Goal: Task Accomplishment & Management: Complete application form

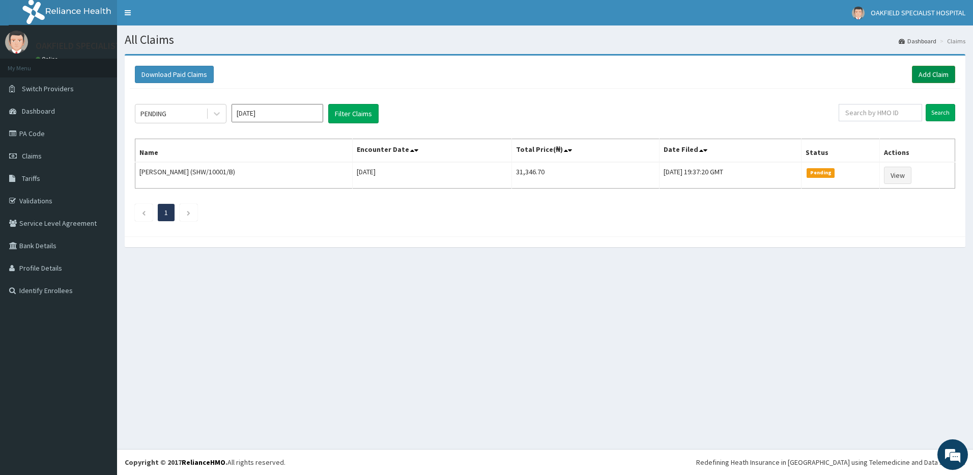
click at [942, 70] on link "Add Claim" at bounding box center [933, 74] width 43 height 17
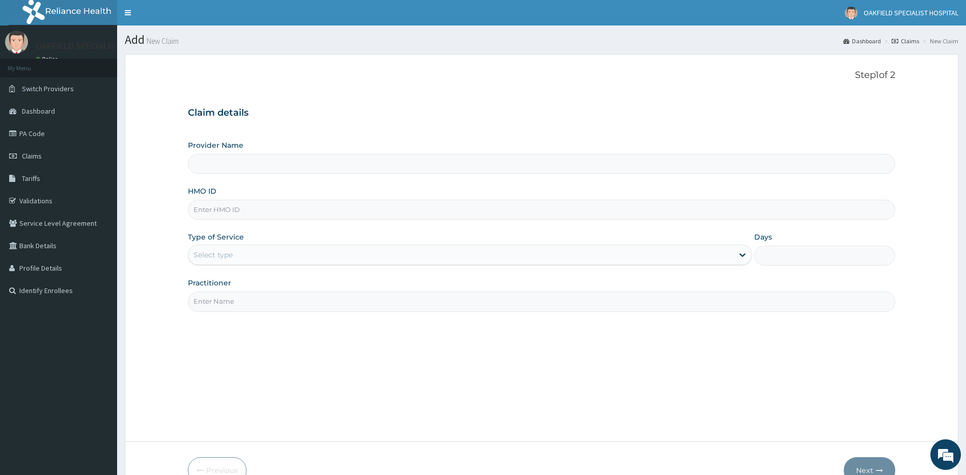
type input "Vinca Hospital Limited"
type input "ANS/10092/C"
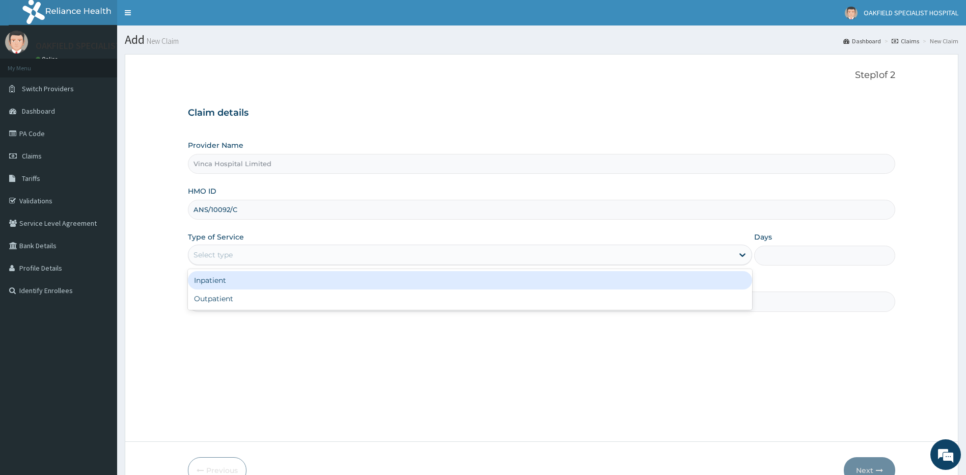
click at [212, 249] on div "Select type" at bounding box center [212, 254] width 39 height 10
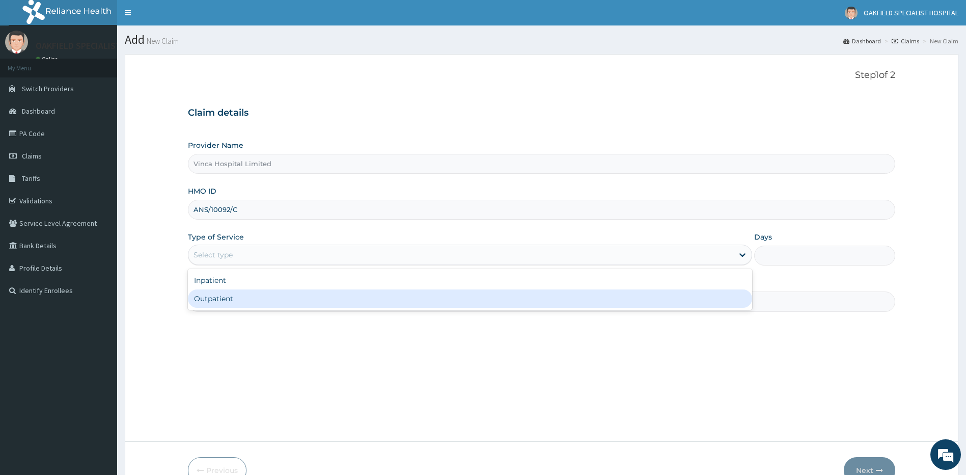
click at [224, 306] on div "Outpatient" at bounding box center [470, 298] width 565 height 18
type input "1"
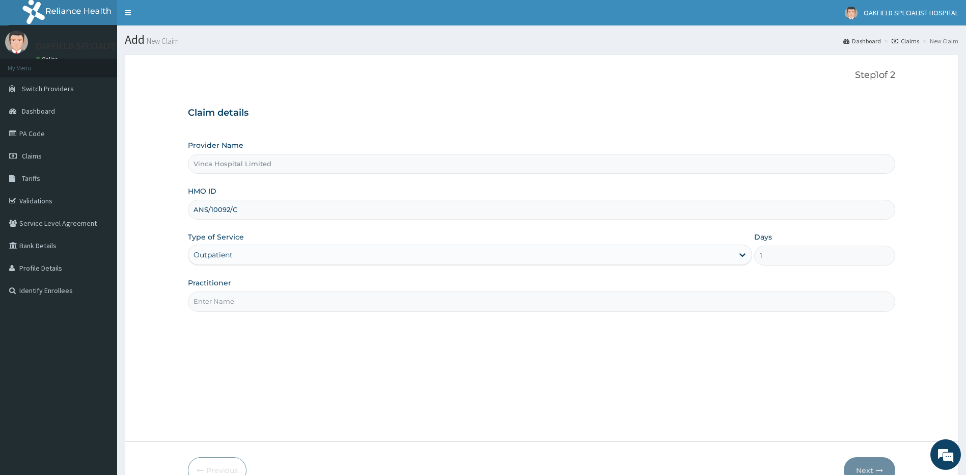
click at [227, 299] on input "Practitioner" at bounding box center [542, 301] width 708 height 20
type input "DR MAX"
click at [876, 459] on button "Next" at bounding box center [869, 470] width 51 height 26
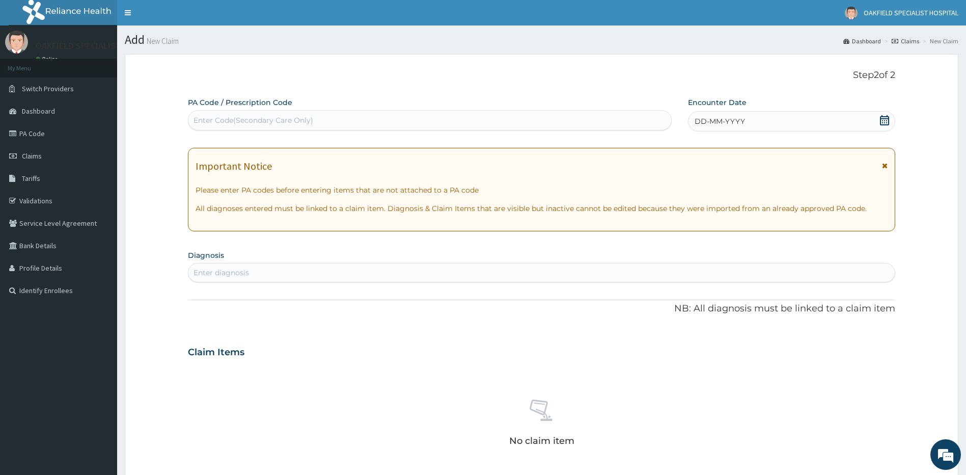
click at [290, 118] on div "Enter Code(Secondary Care Only)" at bounding box center [253, 120] width 120 height 10
click at [284, 109] on div "PA Code / Prescription Code Select is focused ,type to refine list, press Down …" at bounding box center [430, 113] width 484 height 33
click at [271, 119] on div "Enter Code(Secondary Care Only)" at bounding box center [253, 120] width 120 height 10
paste input "PA/831F69"
type input "PA/831F69"
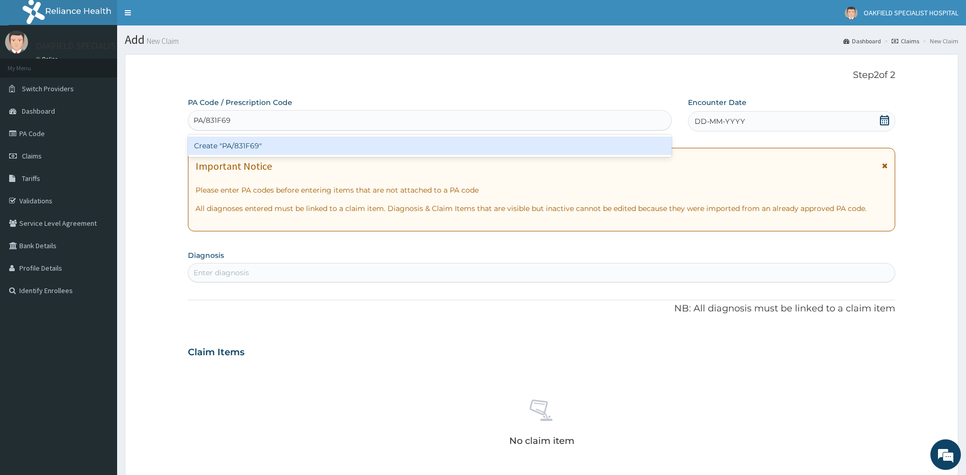
click at [260, 145] on div "Create "PA/831F69"" at bounding box center [430, 145] width 484 height 18
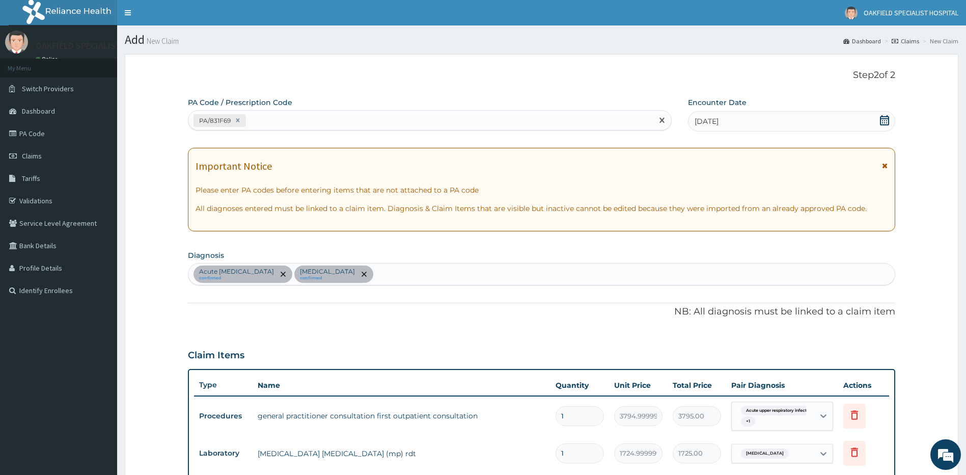
click at [279, 115] on div "PA/831F69" at bounding box center [420, 120] width 464 height 17
paste input "PA/BC7E61"
type input "PA/BC7E61"
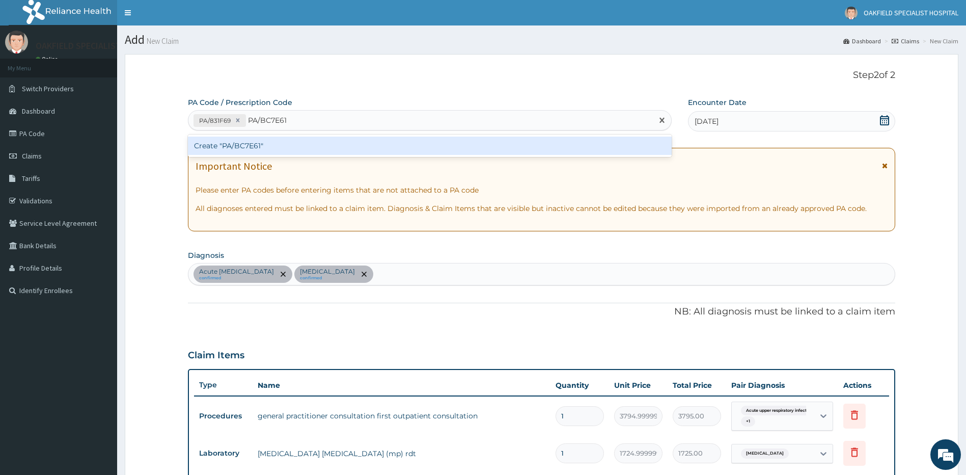
click at [257, 151] on div "Create "PA/BC7E61"" at bounding box center [430, 145] width 484 height 18
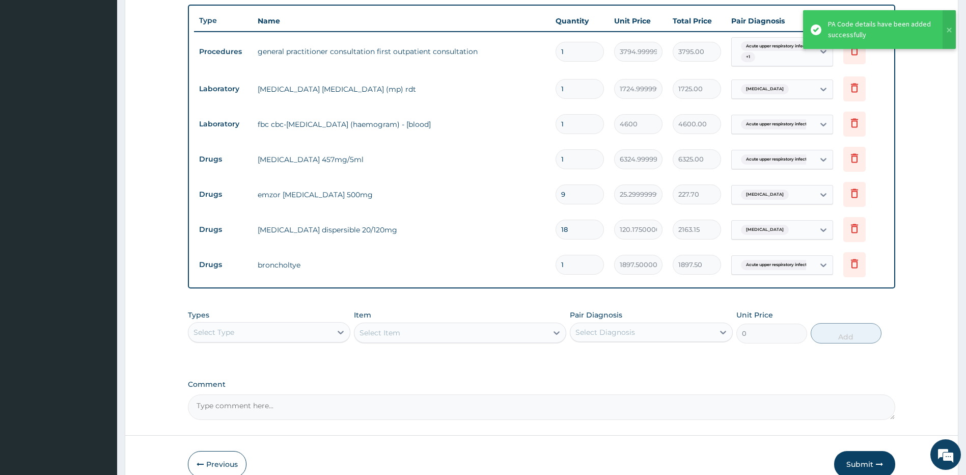
scroll to position [341, 0]
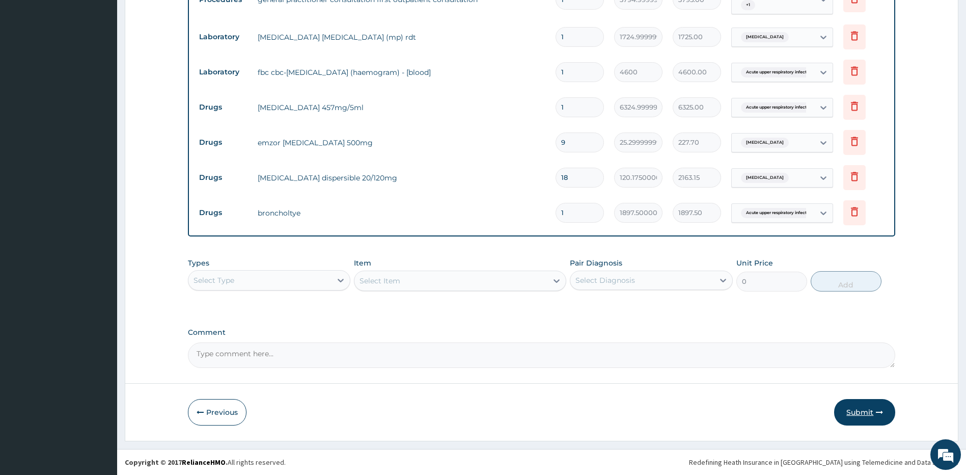
click at [861, 414] on button "Submit" at bounding box center [864, 412] width 61 height 26
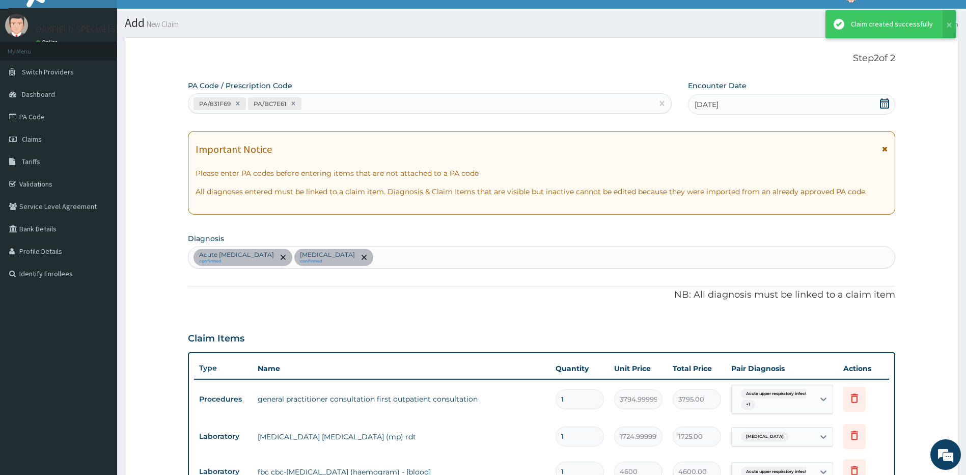
scroll to position [416, 0]
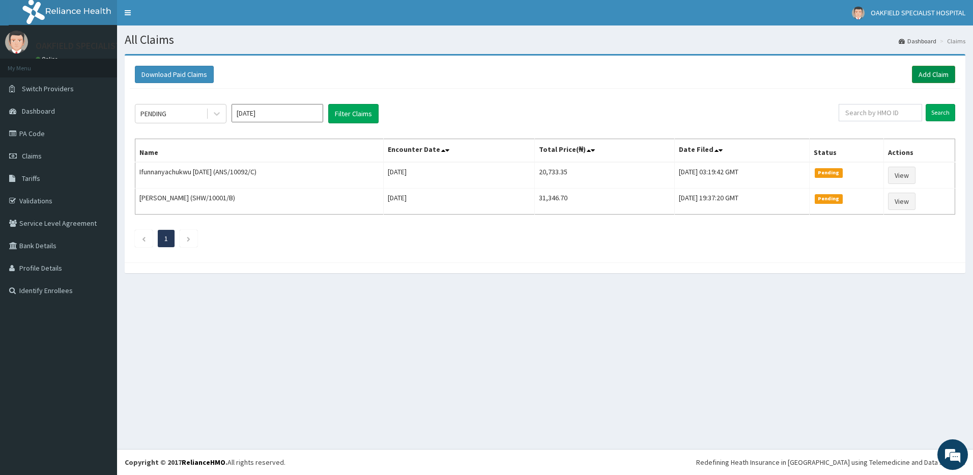
click at [940, 72] on link "Add Claim" at bounding box center [933, 74] width 43 height 17
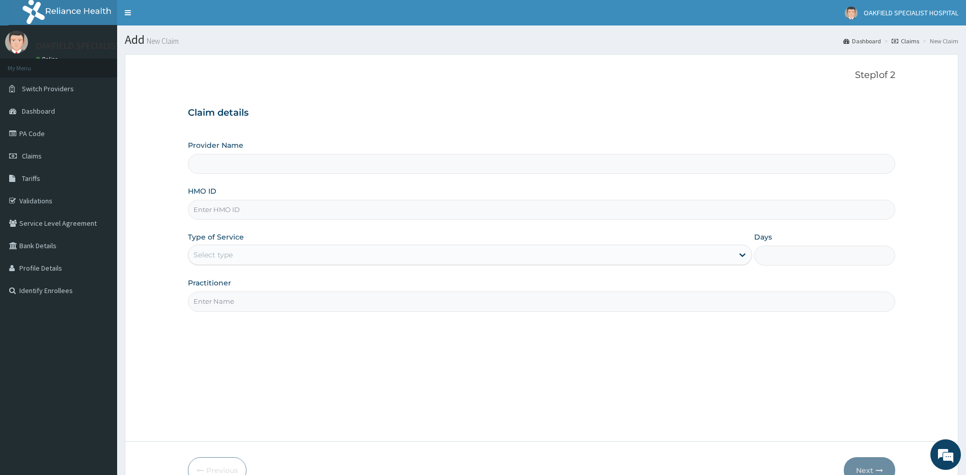
type input "Vinca Hospital Limited"
click at [248, 215] on input "HMO ID" at bounding box center [542, 210] width 708 height 20
paste input "ANS/10092/A"
type input "ANS/10092/A"
click at [233, 253] on div "Select type" at bounding box center [460, 254] width 545 height 16
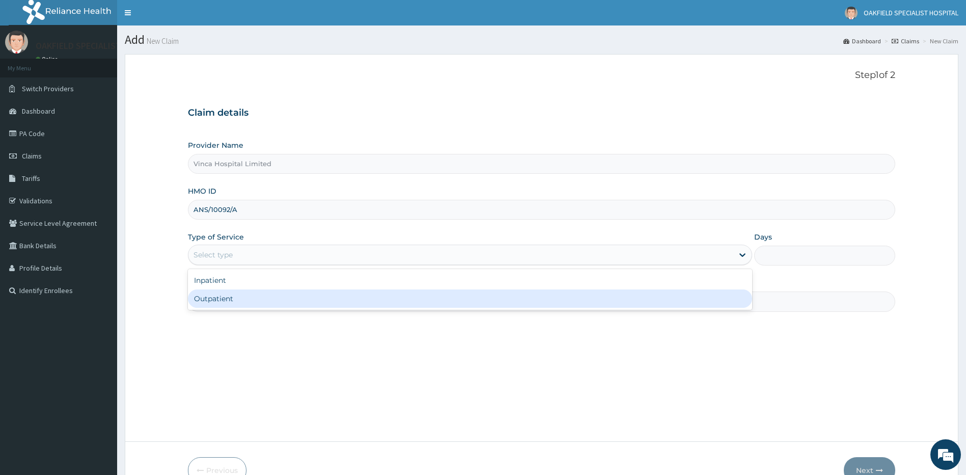
click at [240, 303] on div "Outpatient" at bounding box center [470, 298] width 565 height 18
type input "1"
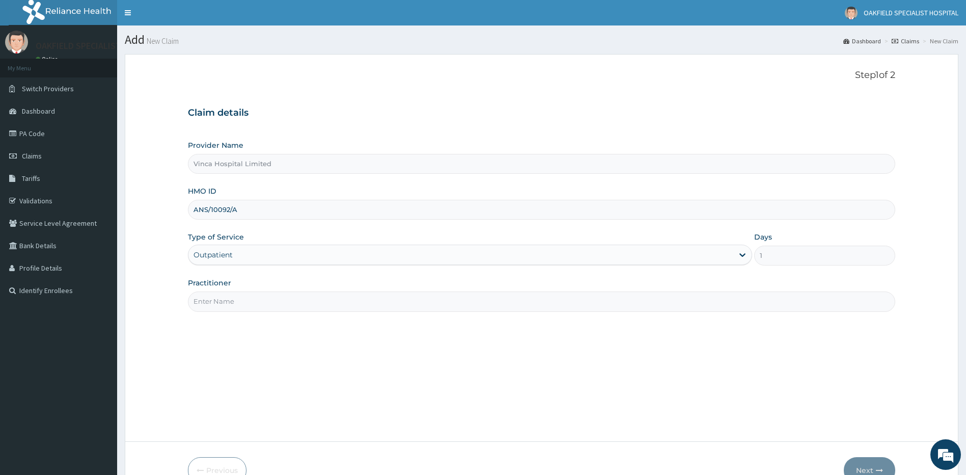
click at [239, 303] on input "Practitioner" at bounding box center [542, 301] width 708 height 20
type input "DR MAX"
click at [866, 463] on button "Next" at bounding box center [869, 470] width 51 height 26
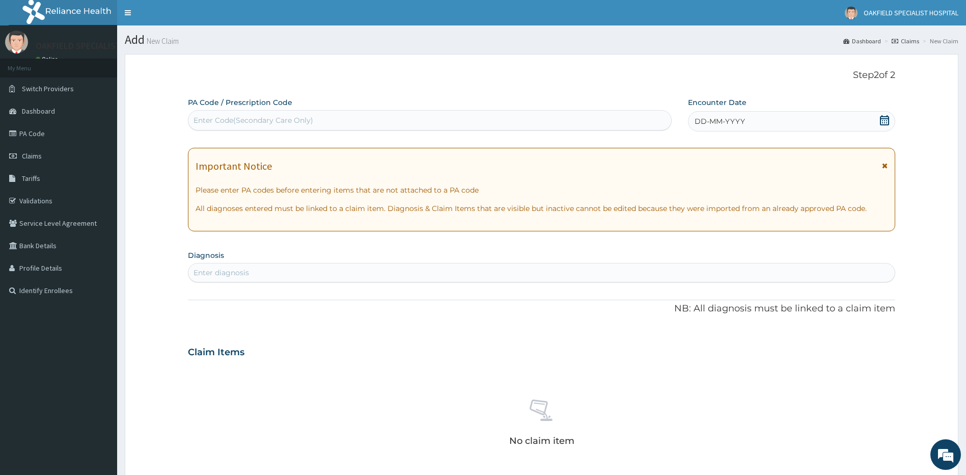
click at [263, 123] on div "Enter Code(Secondary Care Only)" at bounding box center [253, 120] width 120 height 10
paste input "PA/433E7D"
type input "PA/433E7D"
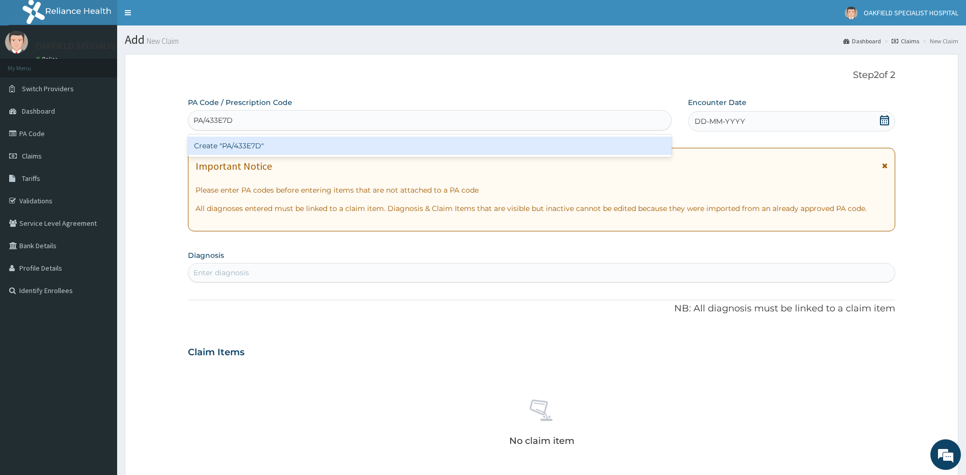
click at [246, 146] on div "Create "PA/433E7D"" at bounding box center [430, 145] width 484 height 18
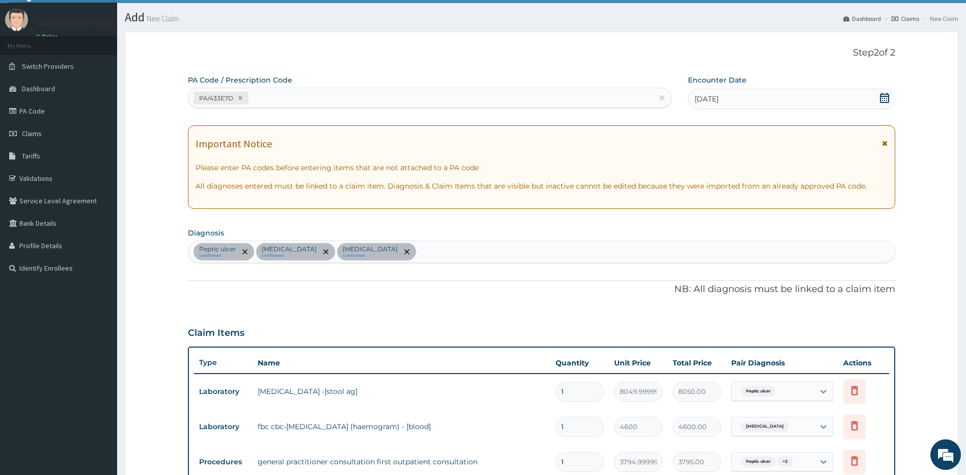
scroll to position [1, 0]
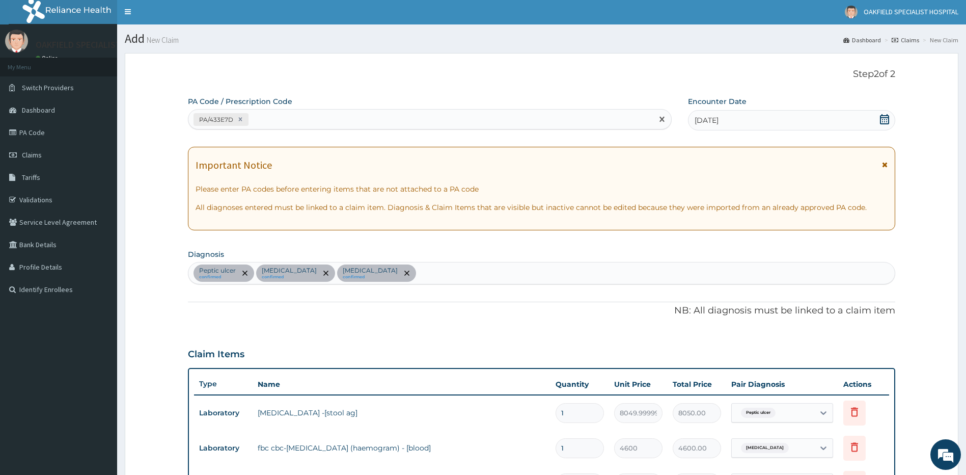
click at [293, 116] on div "PA/433E7D" at bounding box center [420, 119] width 464 height 17
paste input "PA/762071"
type input "PA/762071"
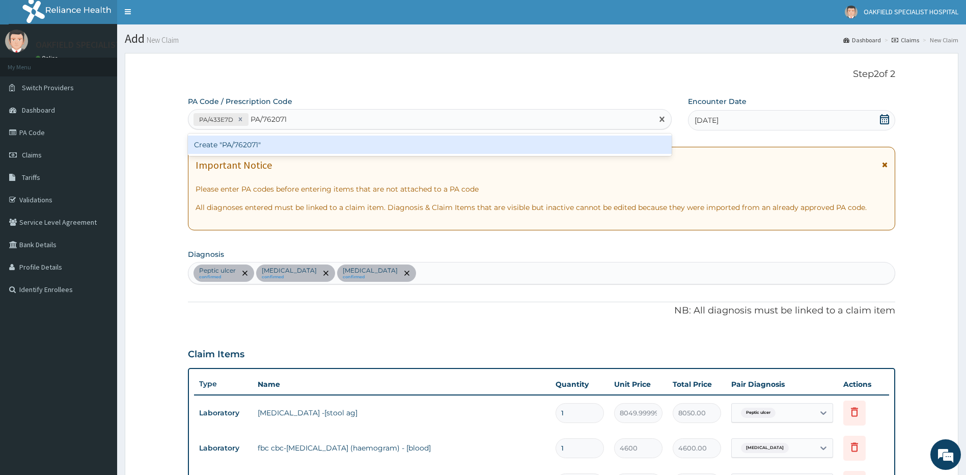
click at [255, 147] on div "Create "PA/762071"" at bounding box center [430, 144] width 484 height 18
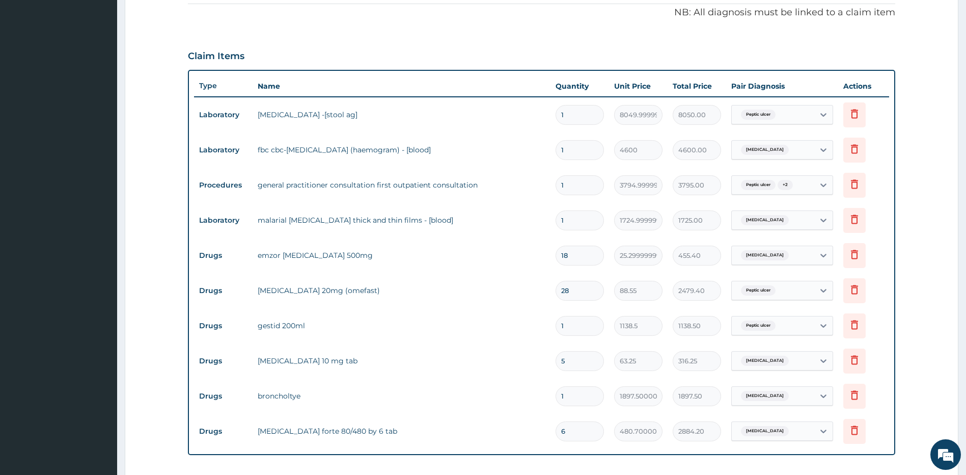
scroll to position [289, 0]
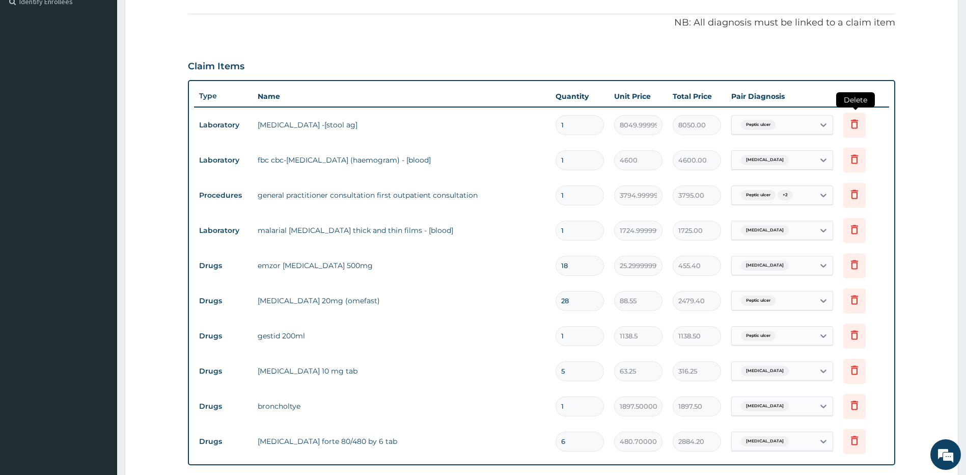
click at [862, 122] on icon at bounding box center [854, 125] width 22 height 25
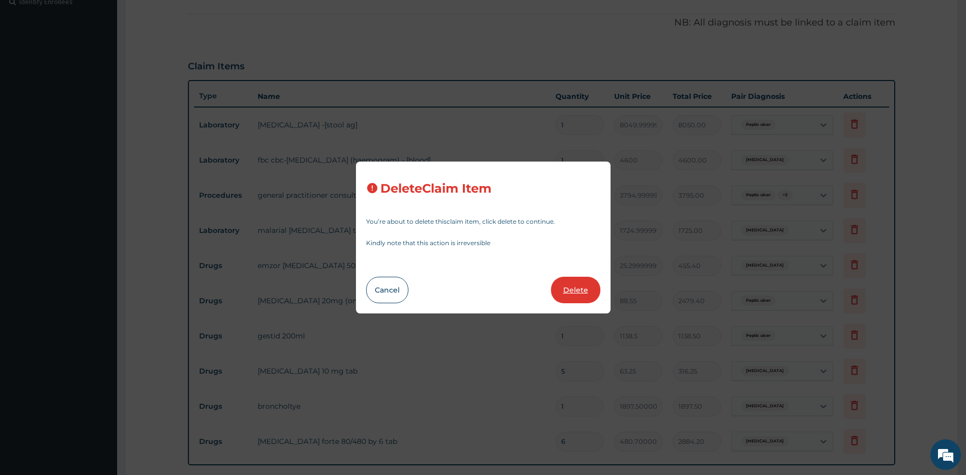
click at [575, 291] on button "Delete" at bounding box center [575, 289] width 49 height 26
type input "4600"
type input "4600.00"
type input "3794.9999999999995"
type input "3795.00"
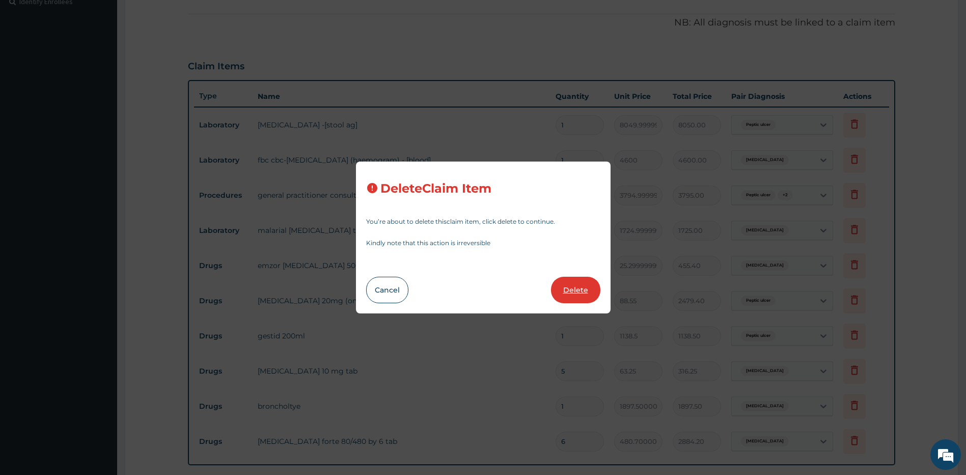
type input "1724.9999999999998"
type input "1725.00"
type input "18"
type input "25.299999999999997"
type input "455.40"
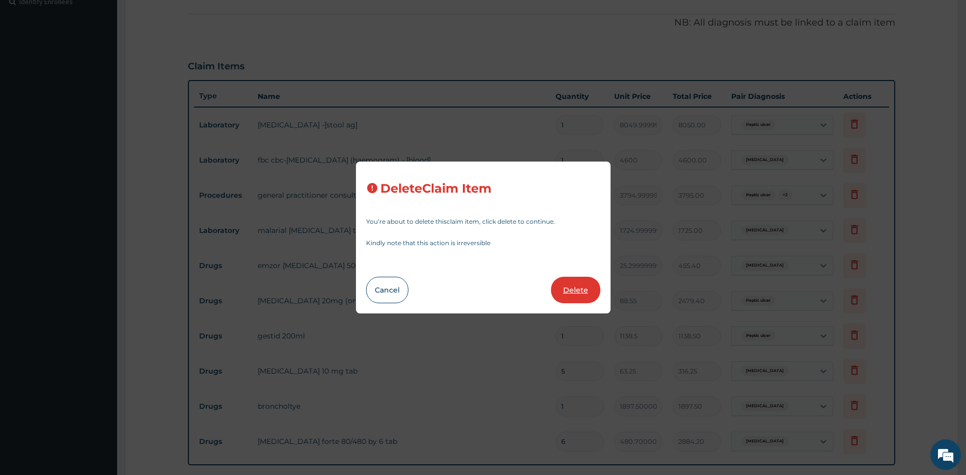
type input "28"
type input "88.55"
type input "2479.40"
type input "1"
type input "1138.5"
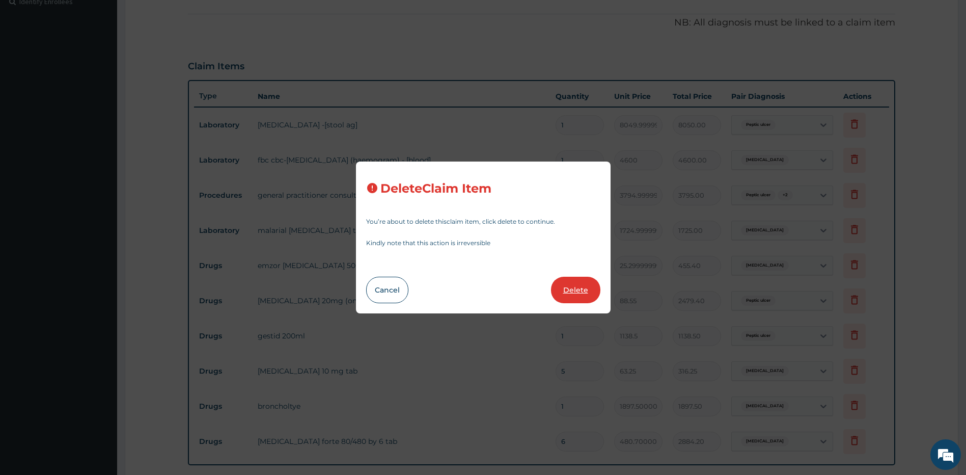
type input "1138.50"
type input "5"
type input "63.25"
type input "316.25"
type input "1"
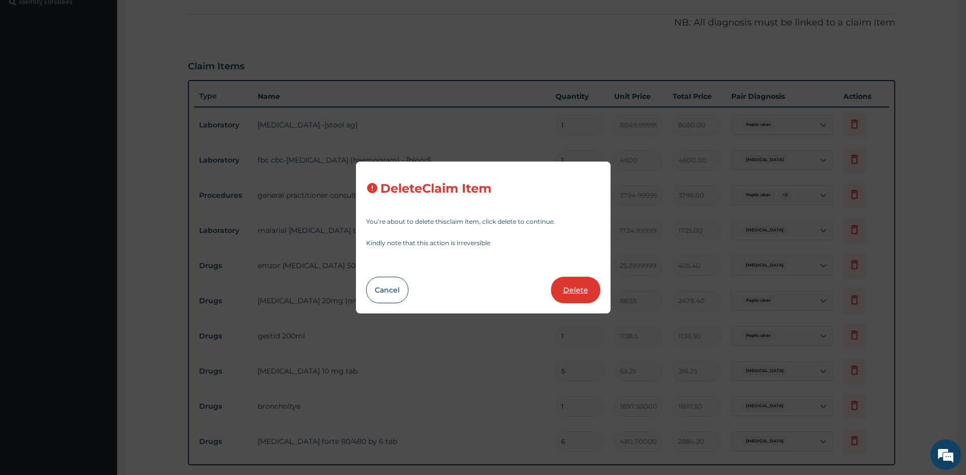
type input "1897.5000000000002"
type input "1897.50"
type input "6"
type input "480.70000000000005"
type input "2884.20"
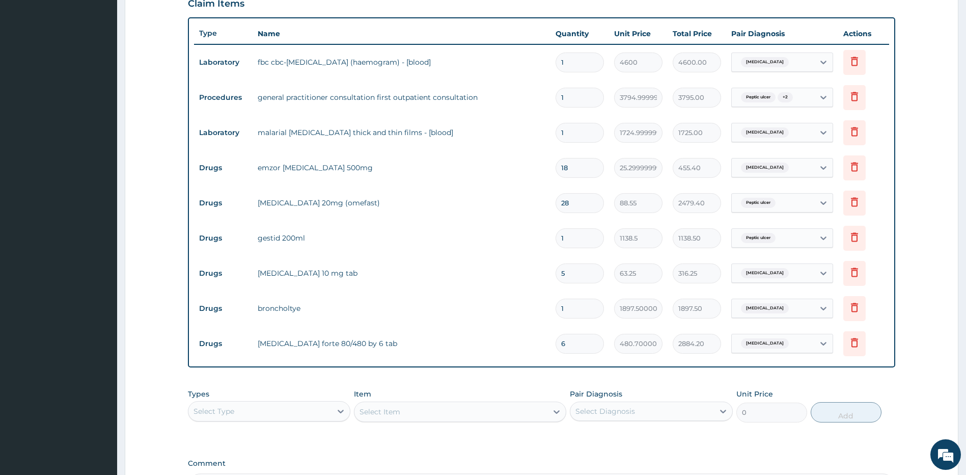
scroll to position [329, 0]
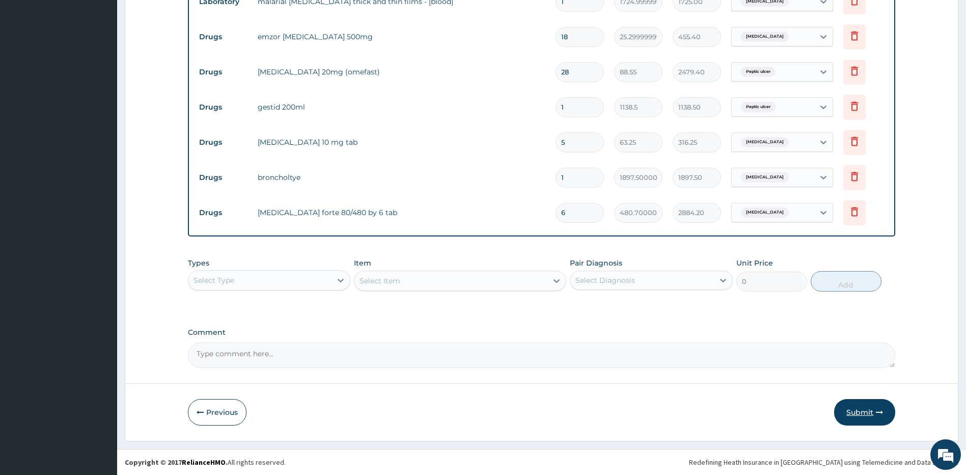
click at [850, 408] on button "Submit" at bounding box center [864, 412] width 61 height 26
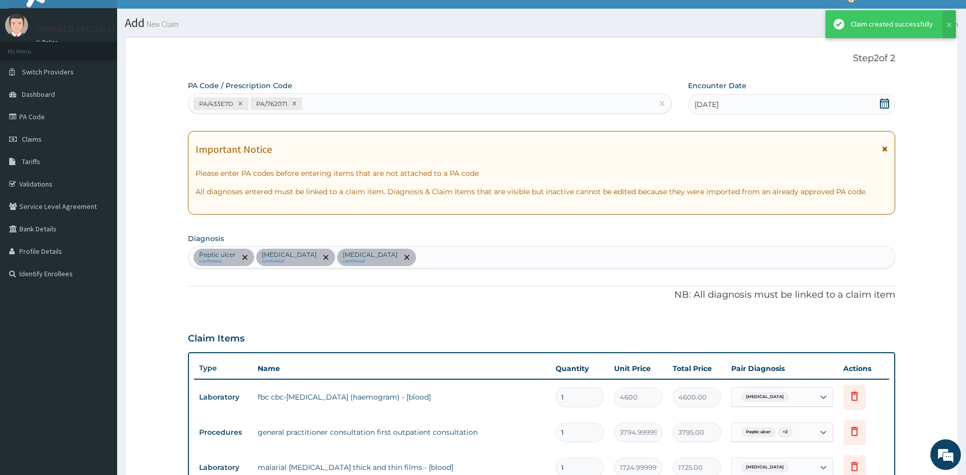
scroll to position [482, 0]
